Goal: Task Accomplishment & Management: Manage account settings

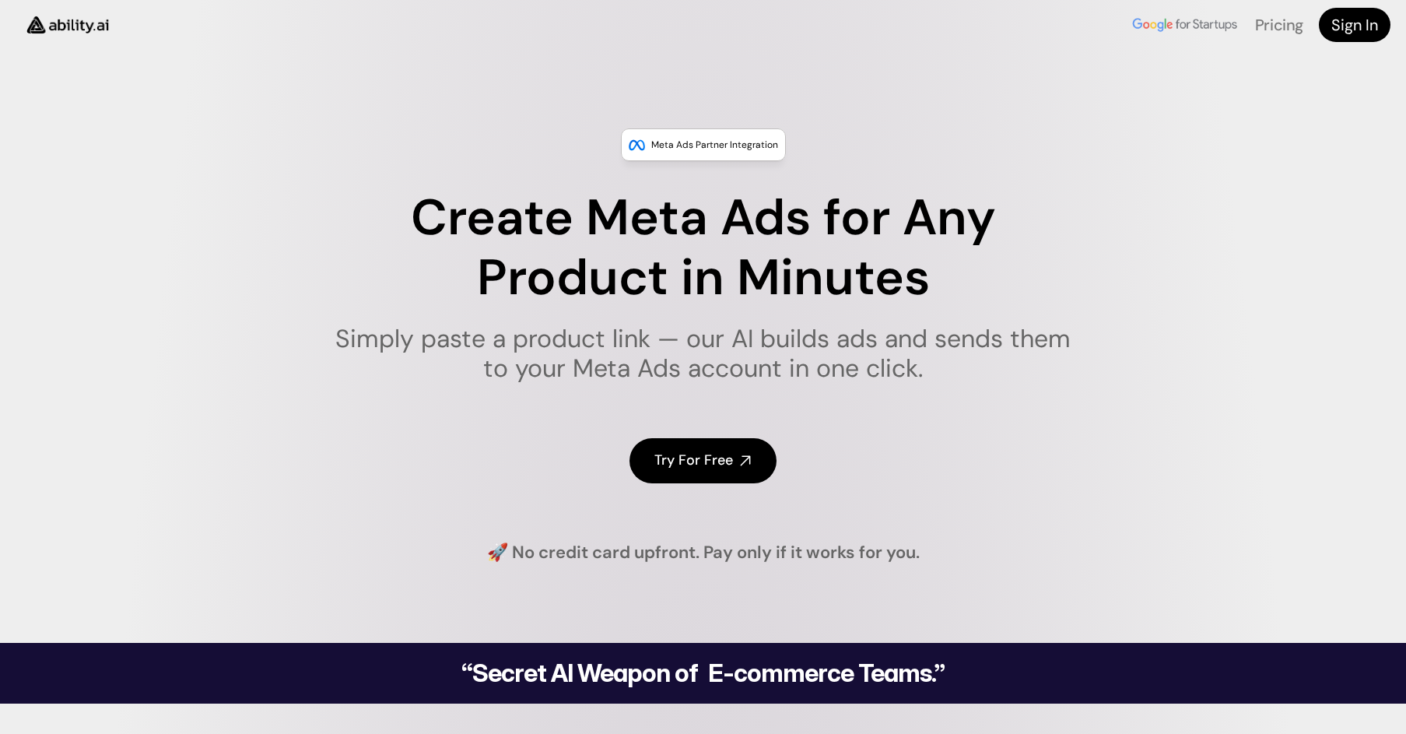
click at [700, 465] on h4 "Try For Free" at bounding box center [693, 460] width 79 height 19
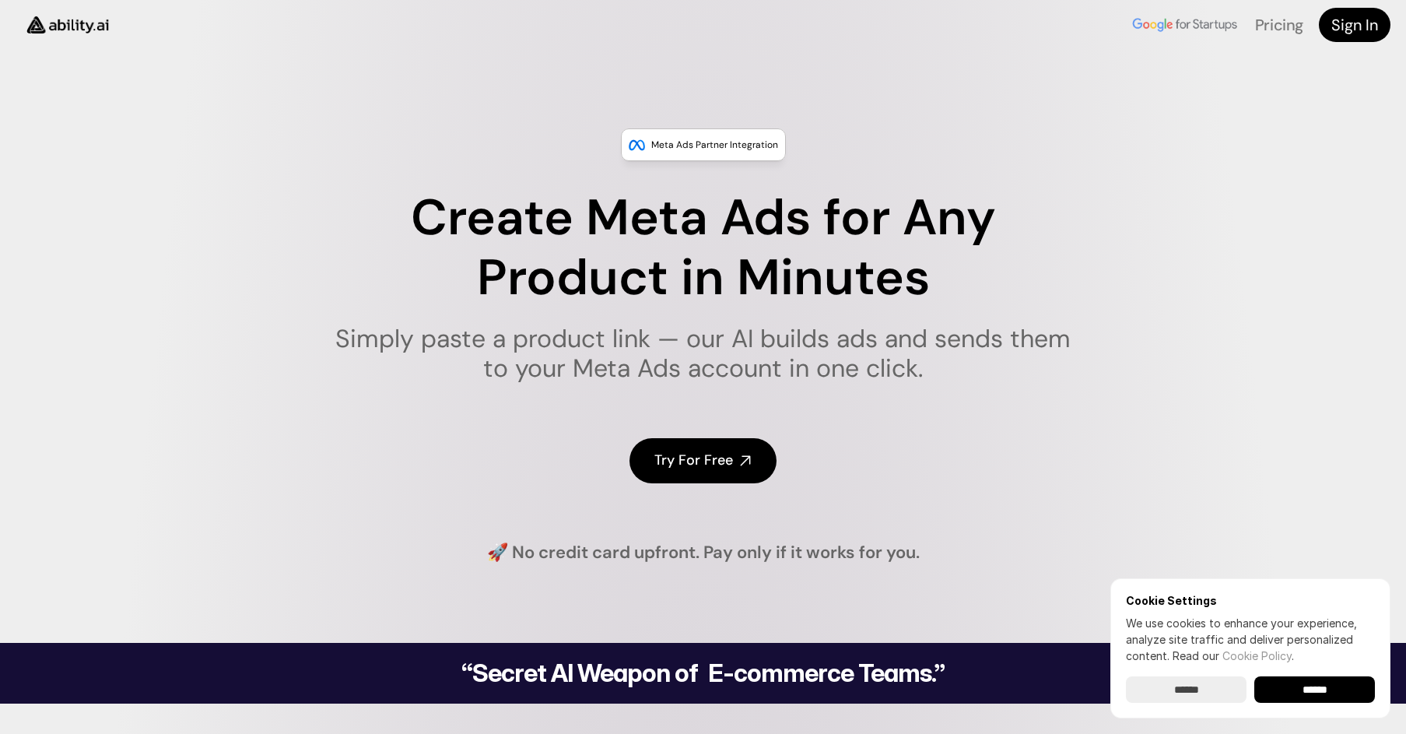
click at [1185, 700] on input "******" at bounding box center [1186, 689] width 121 height 26
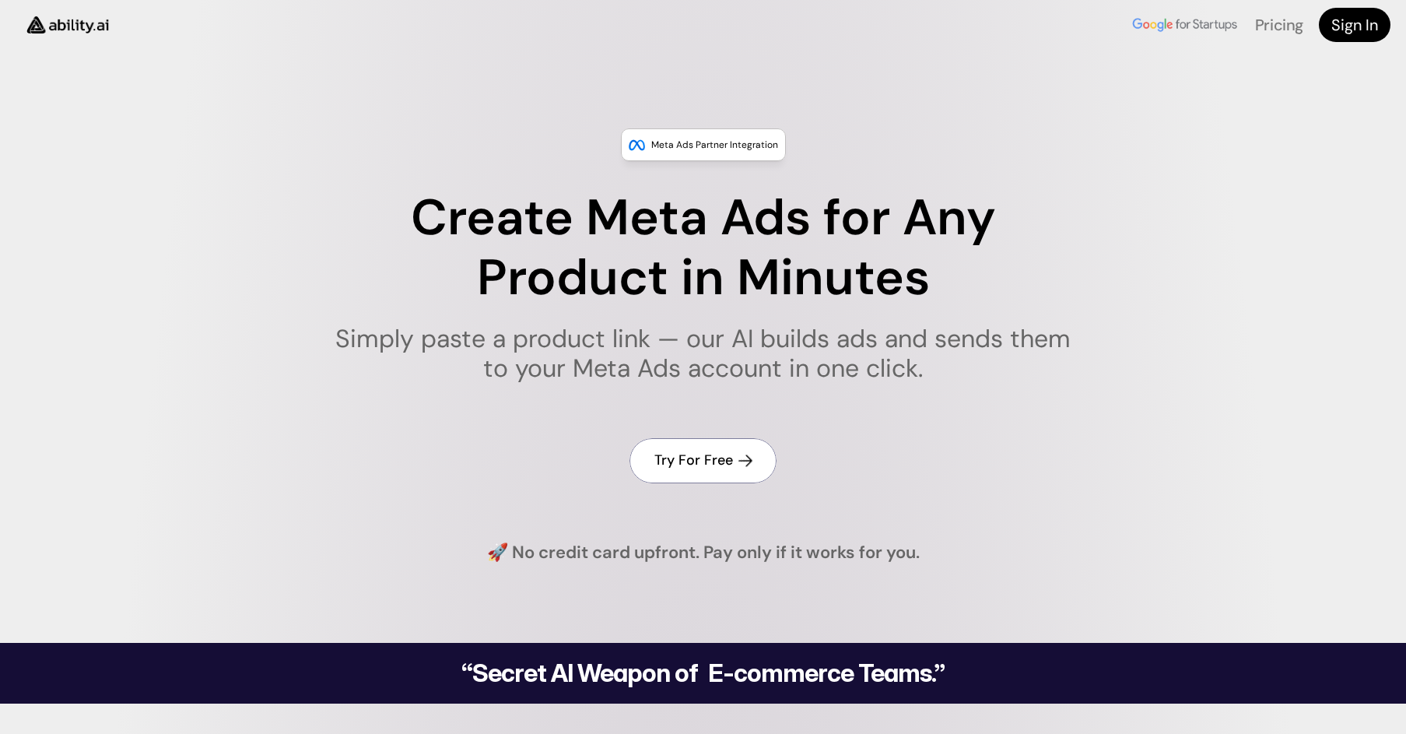
click at [738, 461] on link "Try For Free" at bounding box center [703, 460] width 147 height 44
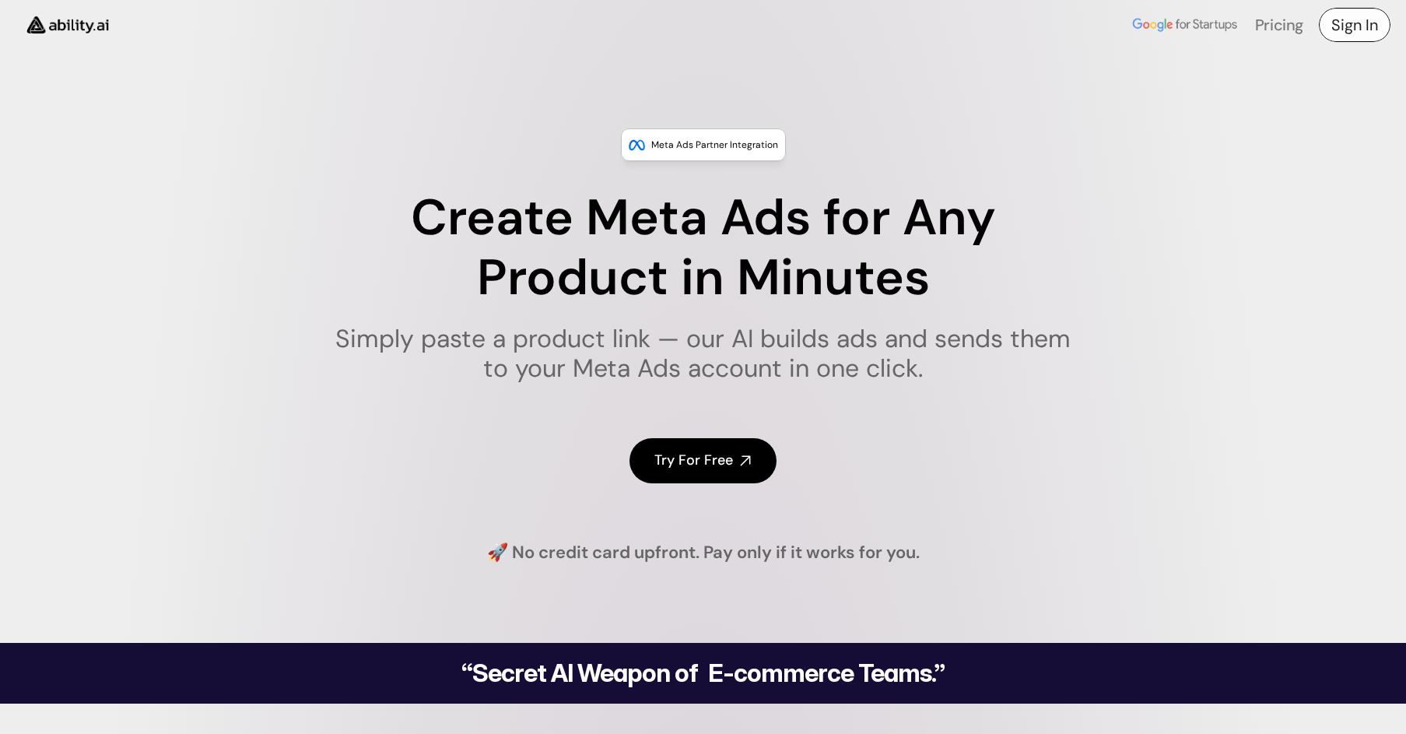
click at [1347, 29] on h4 "Sign In" at bounding box center [1354, 25] width 47 height 22
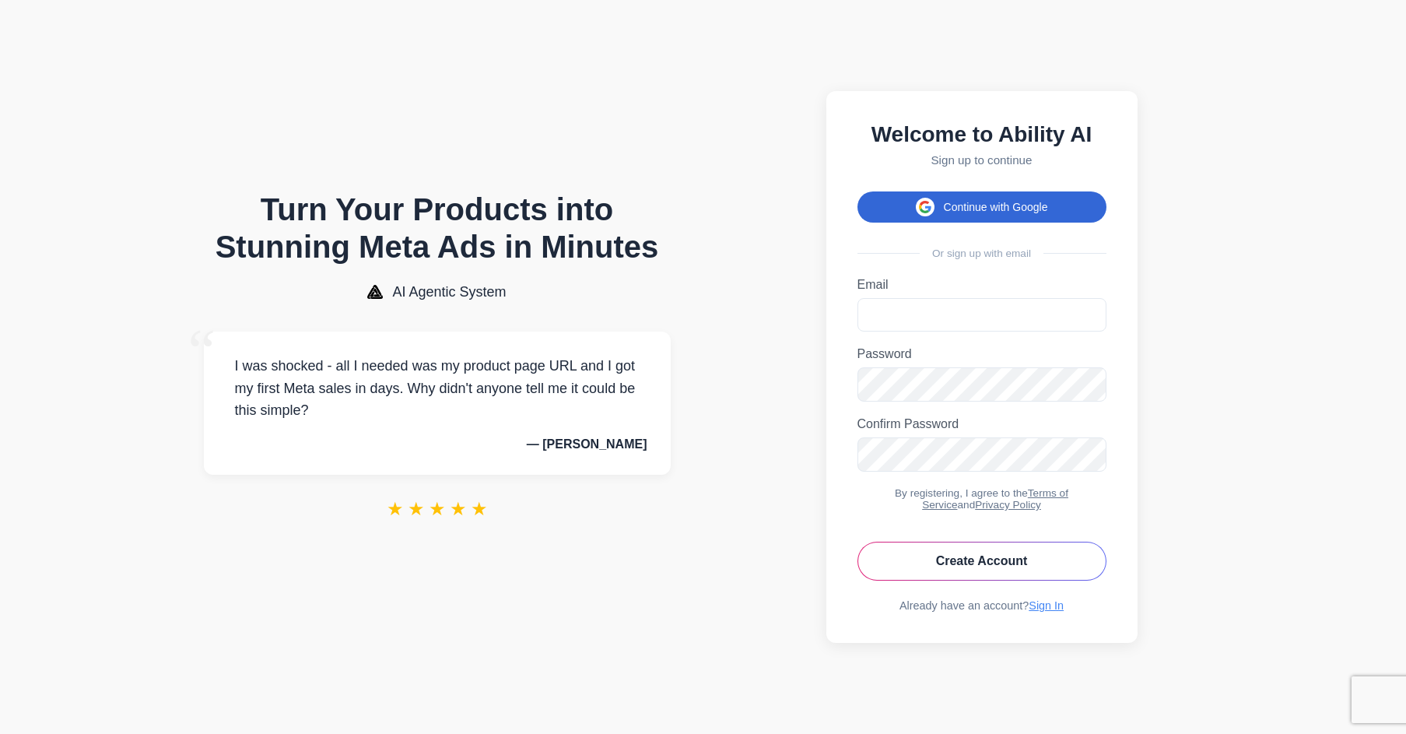
click at [1051, 209] on button "Continue with Google" at bounding box center [982, 206] width 249 height 31
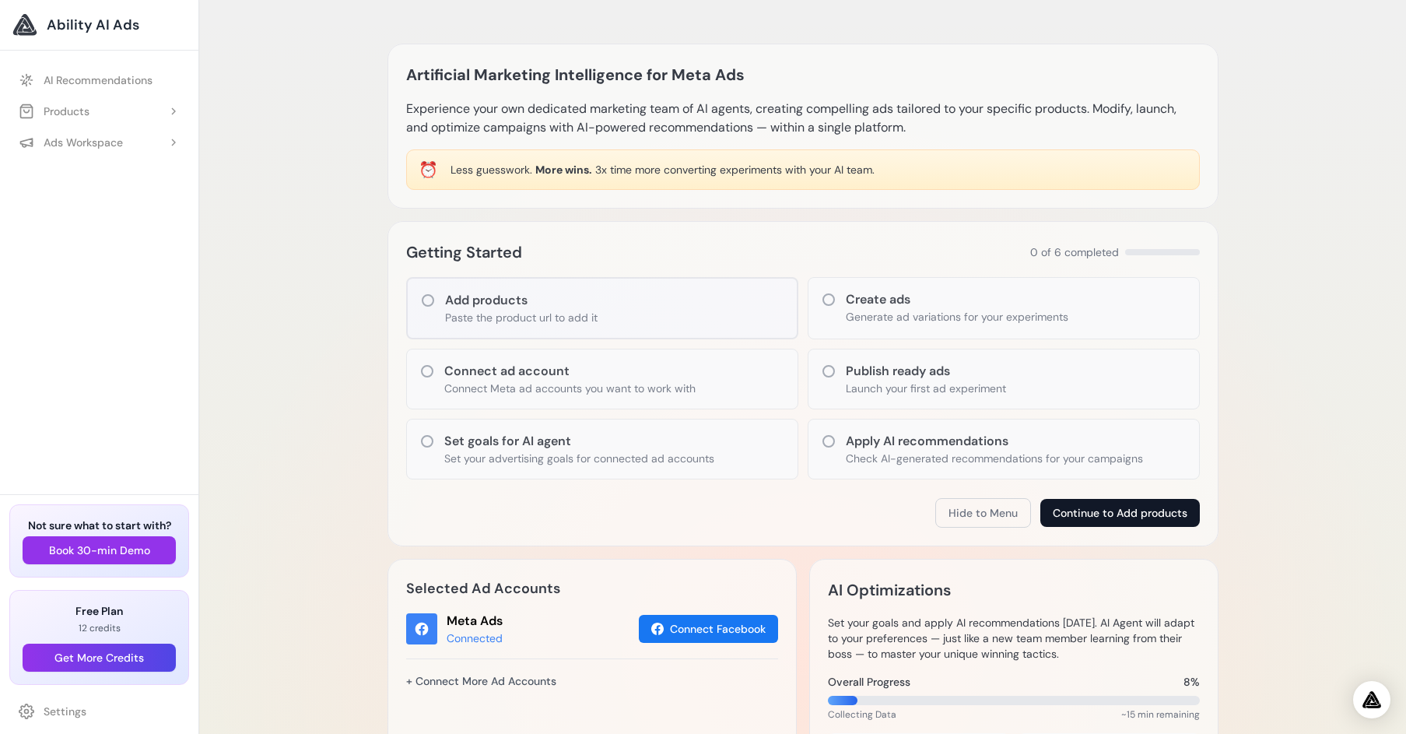
click at [1155, 512] on button "Continue to Add products" at bounding box center [1120, 513] width 160 height 28
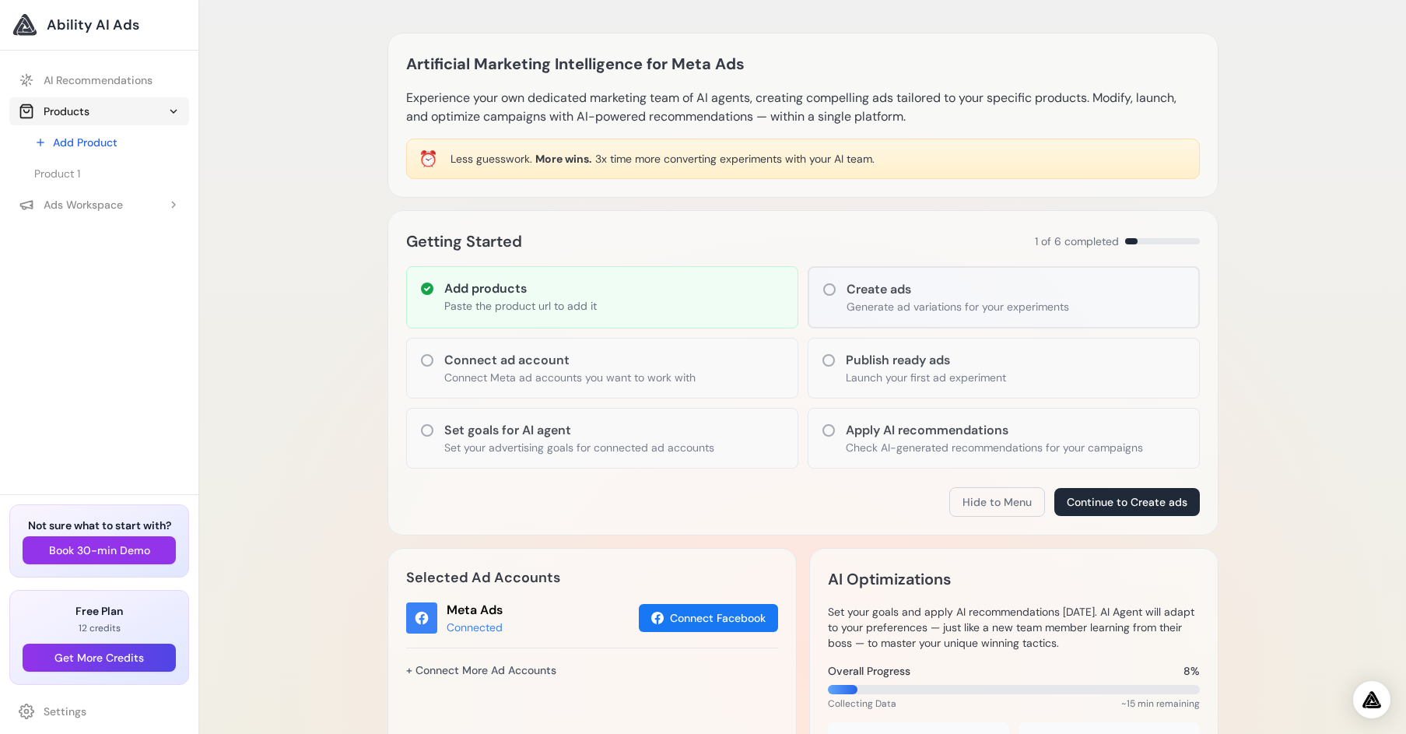
click at [176, 111] on icon at bounding box center [173, 111] width 12 height 12
click at [174, 111] on icon at bounding box center [173, 111] width 12 height 12
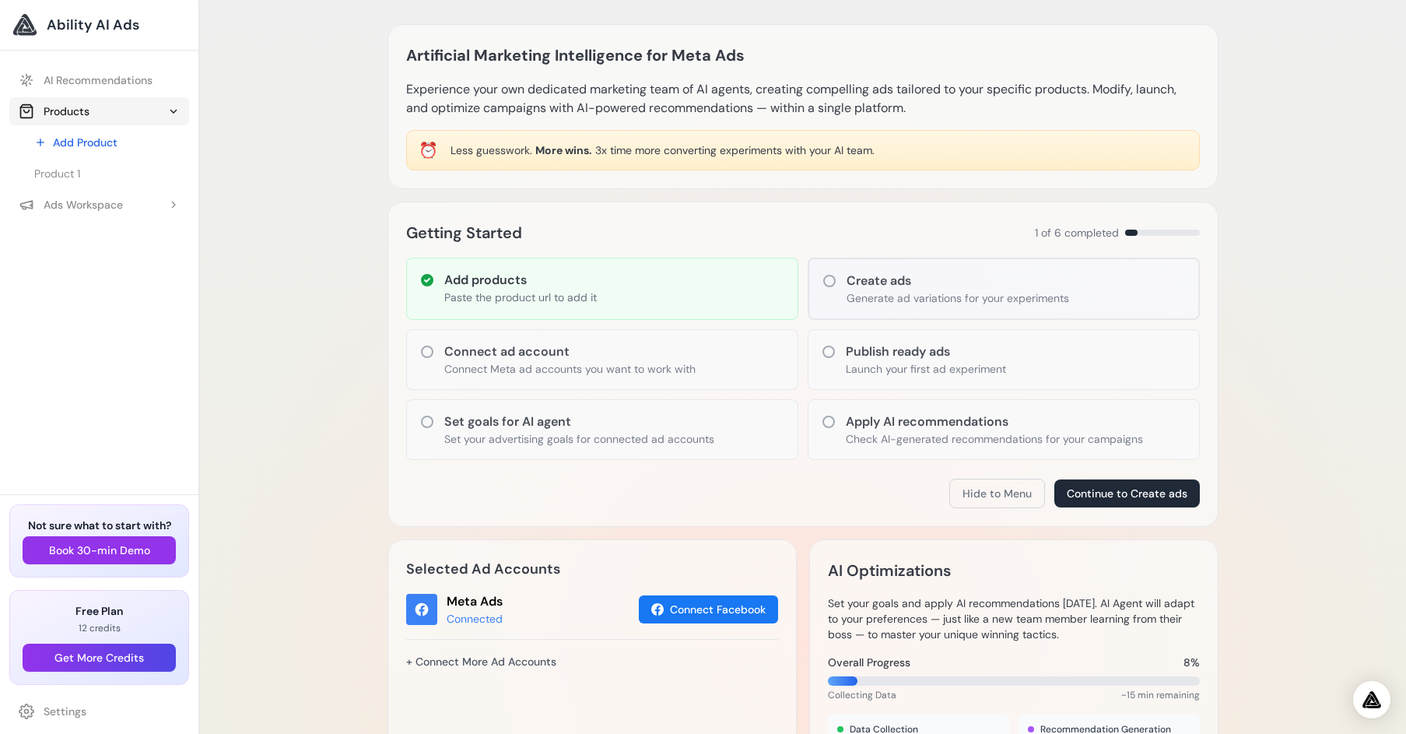
scroll to position [20, 0]
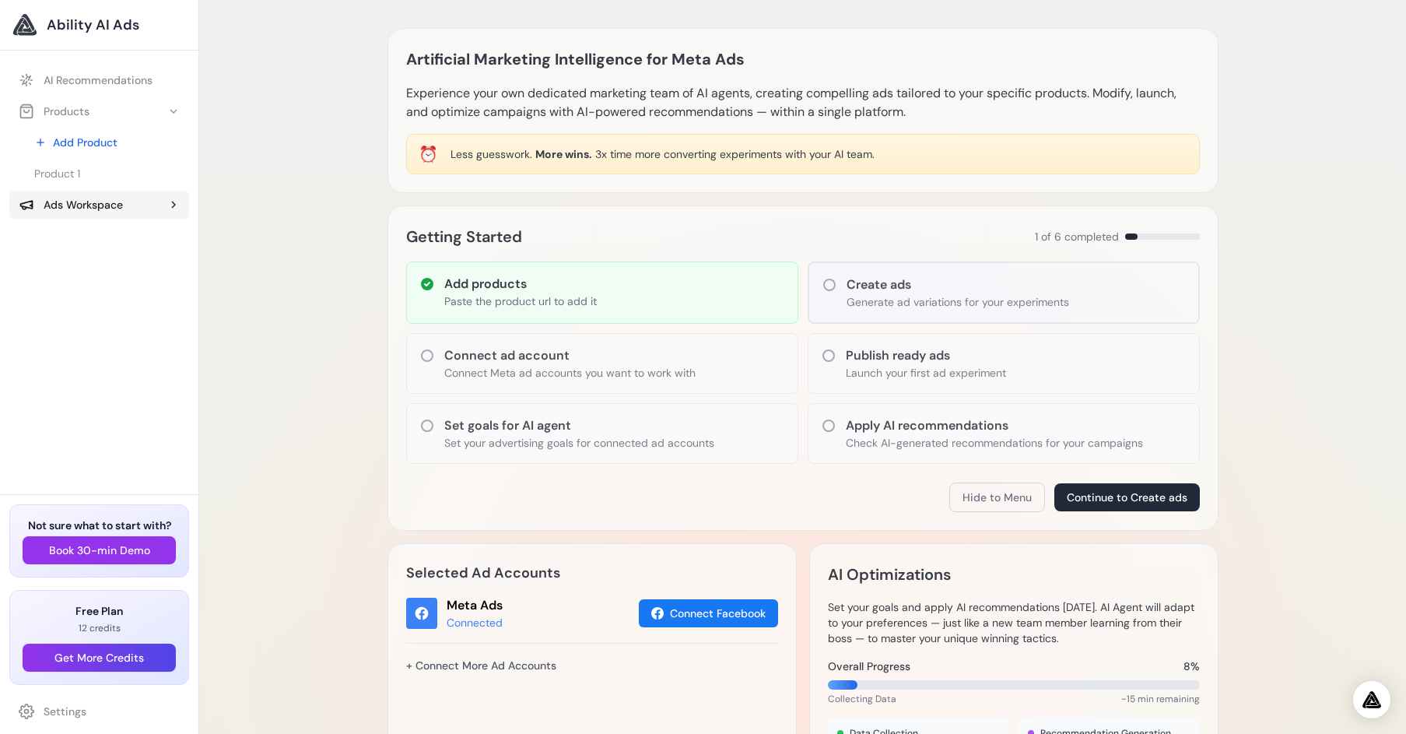
click at [175, 206] on icon at bounding box center [173, 204] width 12 height 12
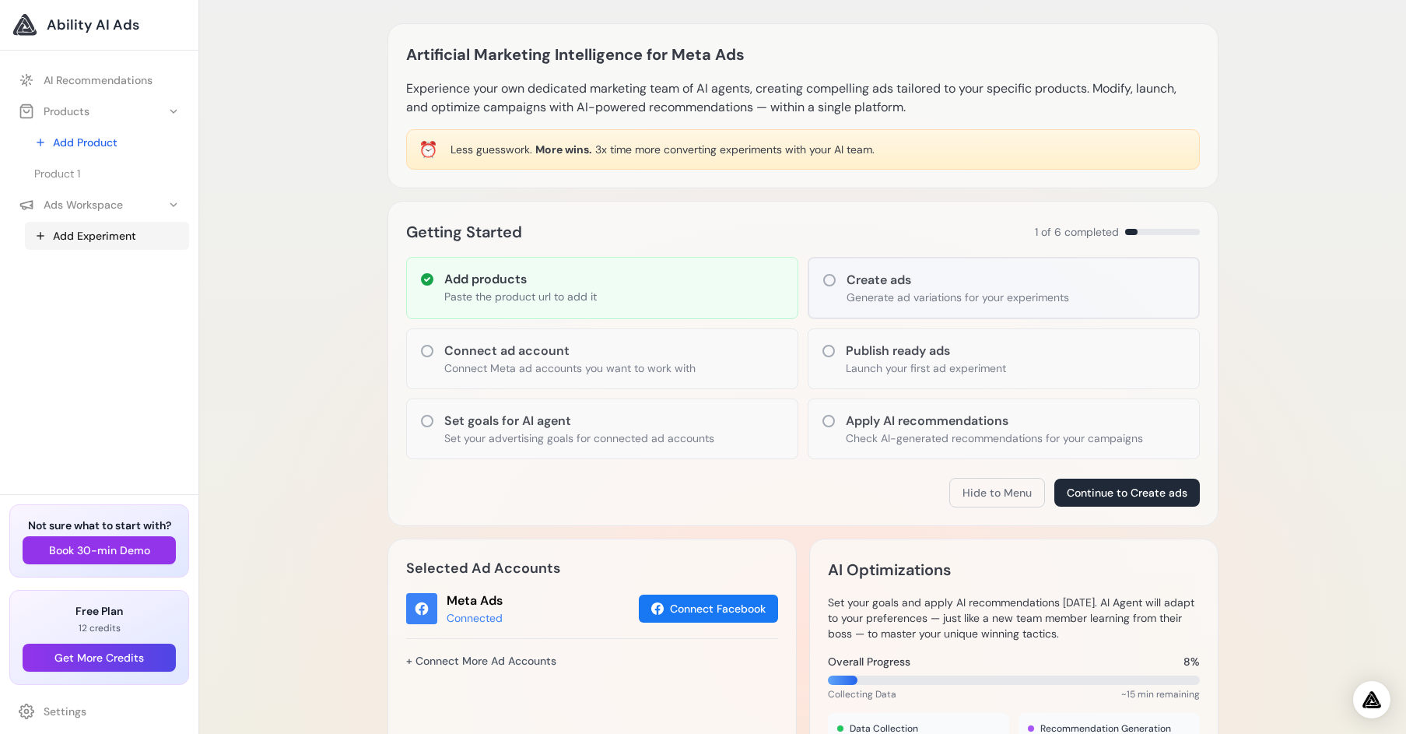
click at [121, 237] on link "Add Experiment" at bounding box center [107, 236] width 164 height 28
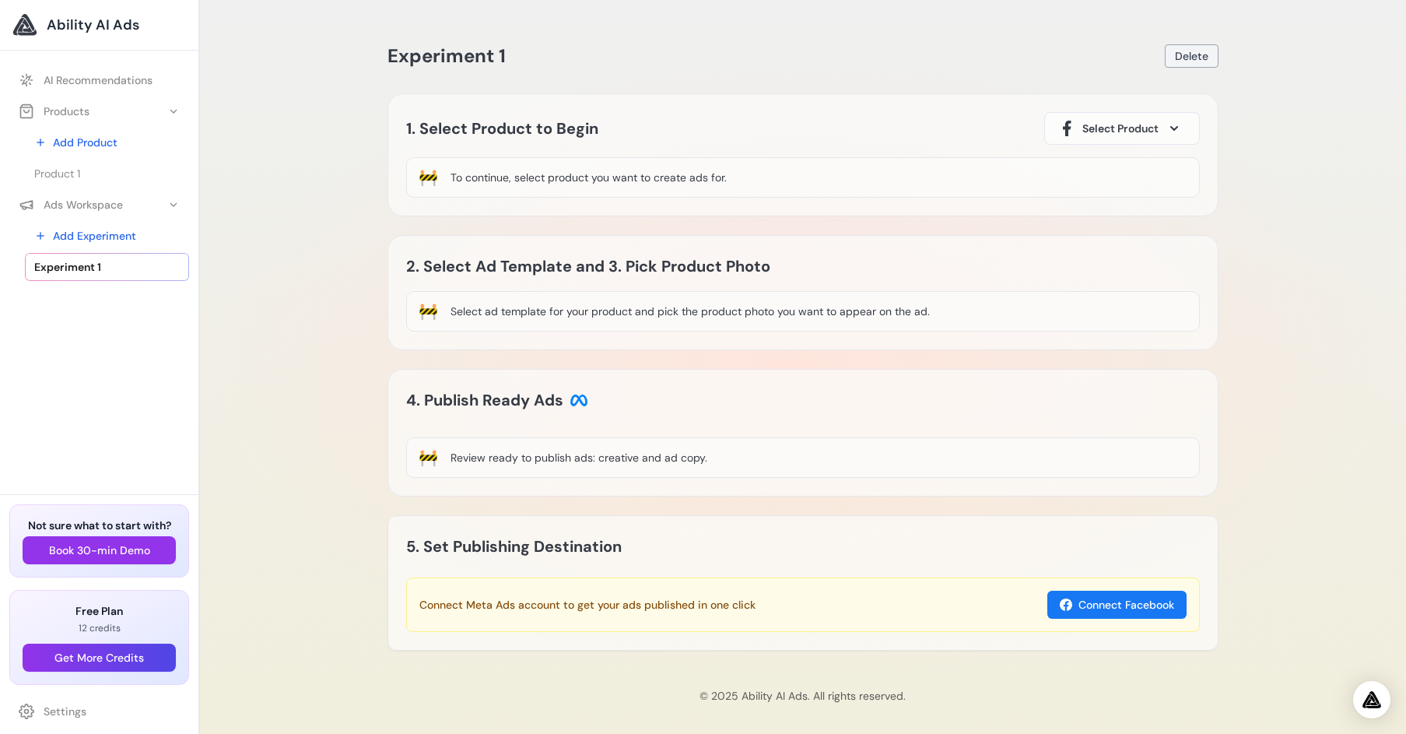
click at [1204, 59] on span "Delete" at bounding box center [1191, 56] width 33 height 16
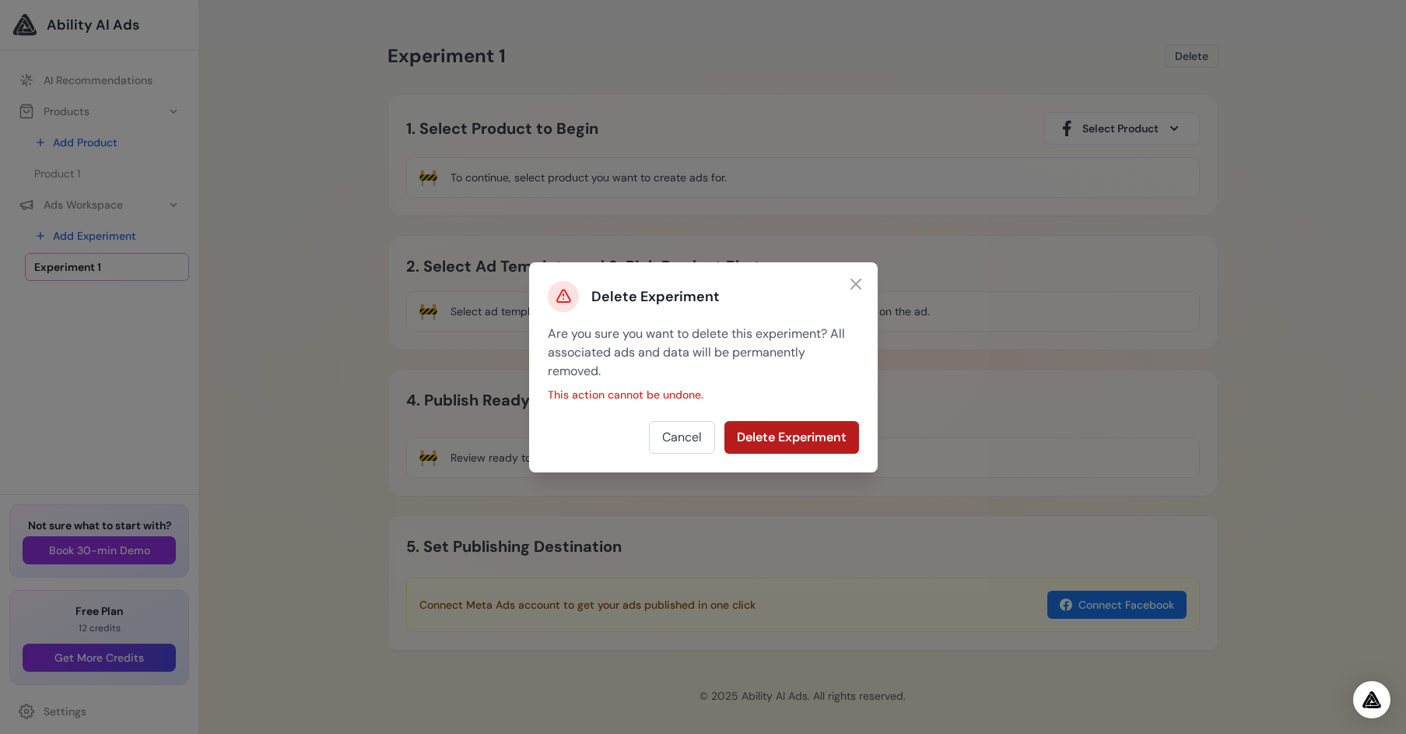
click at [805, 443] on button "Delete Experiment" at bounding box center [791, 437] width 135 height 33
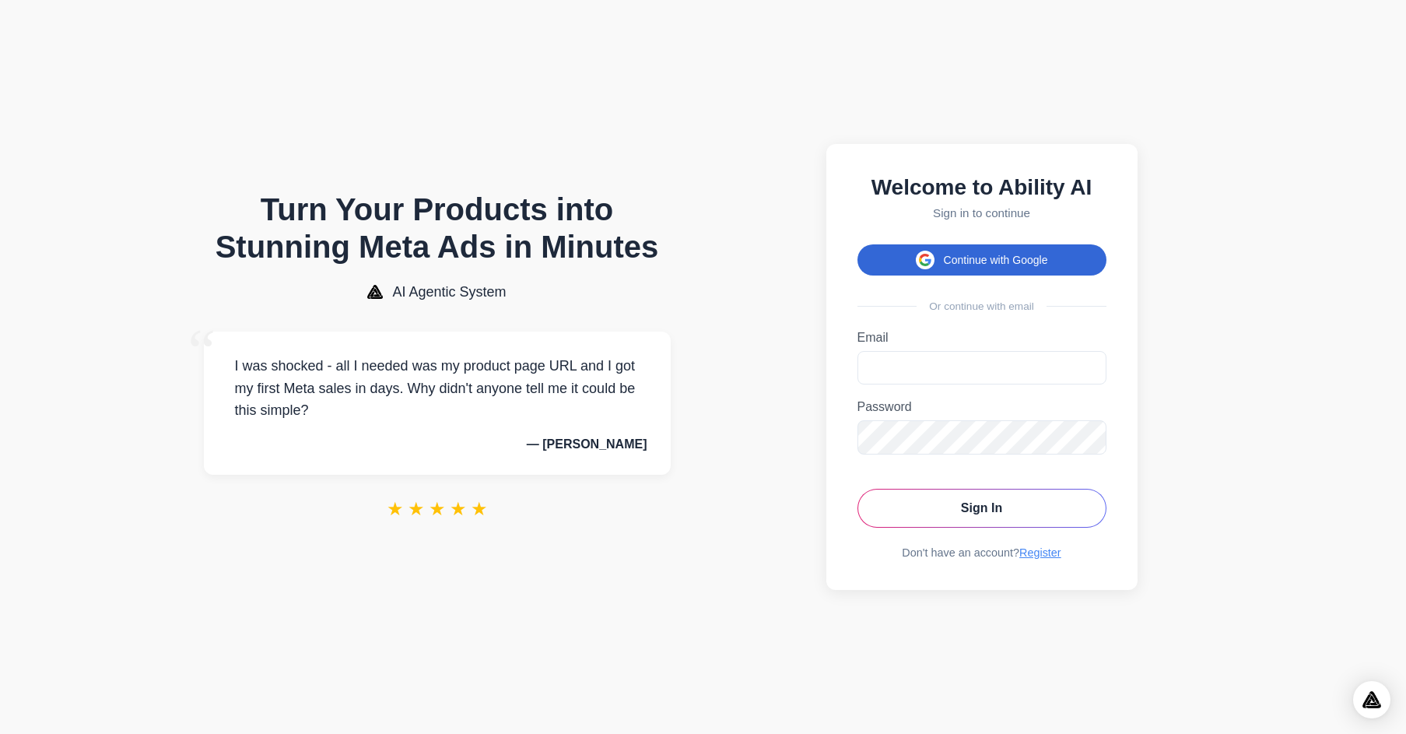
click at [1058, 258] on button "Continue with Google" at bounding box center [982, 259] width 249 height 31
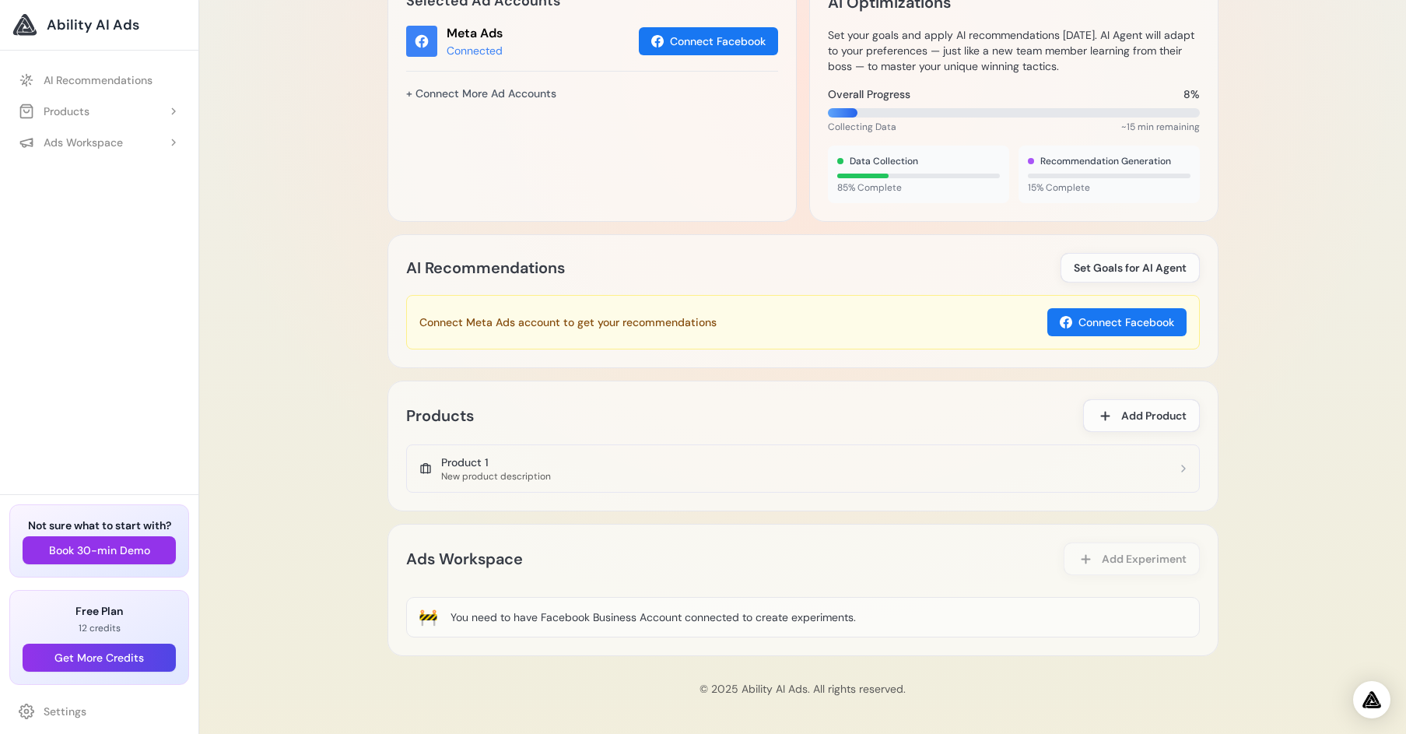
scroll to position [588, 0]
click at [1145, 417] on span "Add Product" at bounding box center [1153, 416] width 65 height 16
